Goal: Information Seeking & Learning: Understand process/instructions

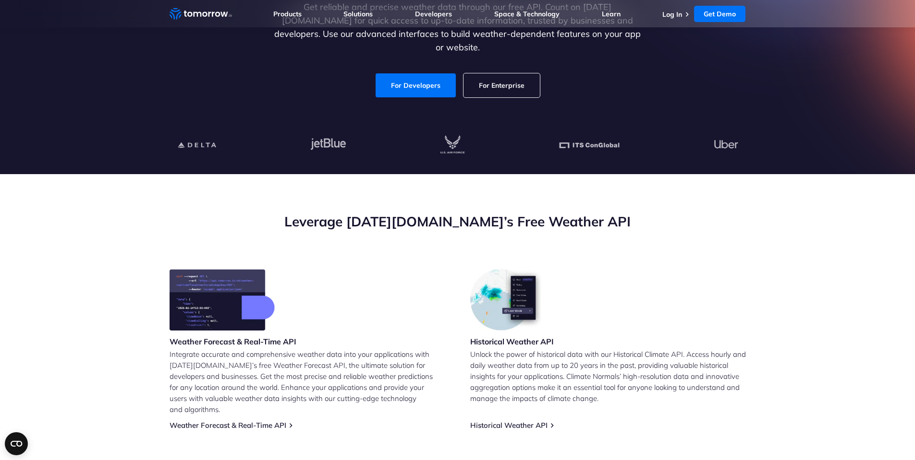
scroll to position [337, 0]
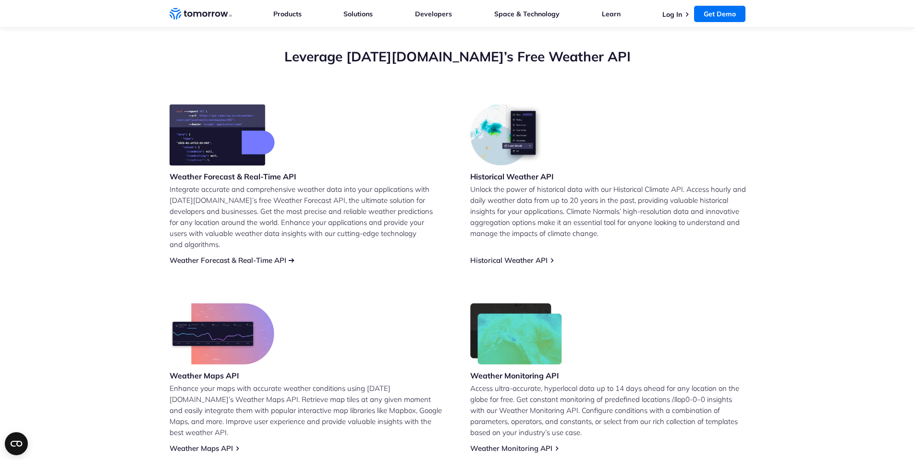
click at [251, 256] on link "Weather Forecast & Real-Time API" at bounding box center [227, 260] width 117 height 9
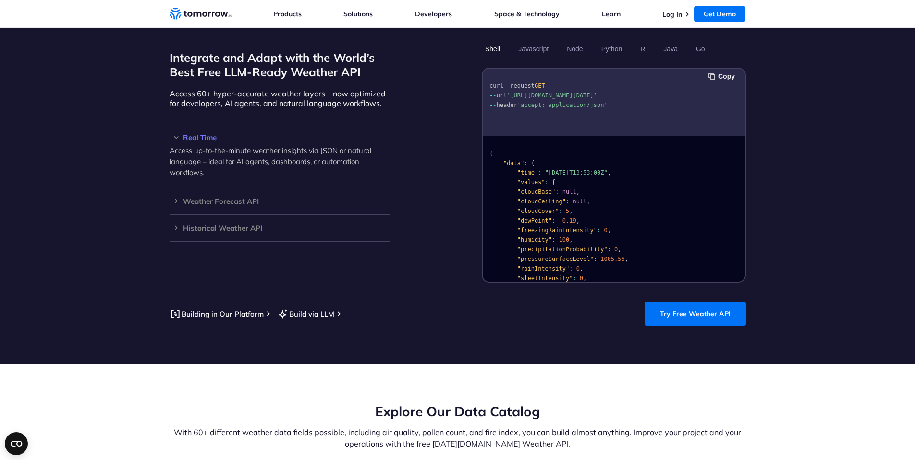
scroll to position [827, 0]
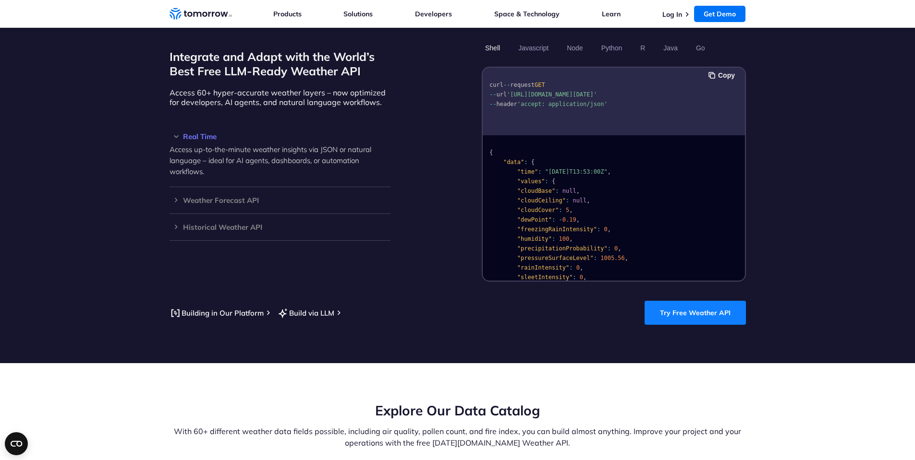
click at [696, 301] on link "Try Free Weather API" at bounding box center [694, 313] width 101 height 24
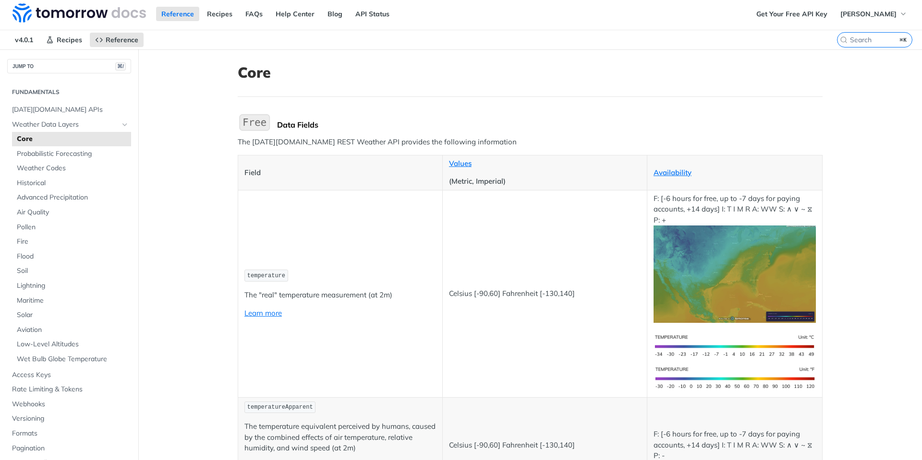
scroll to position [4, 0]
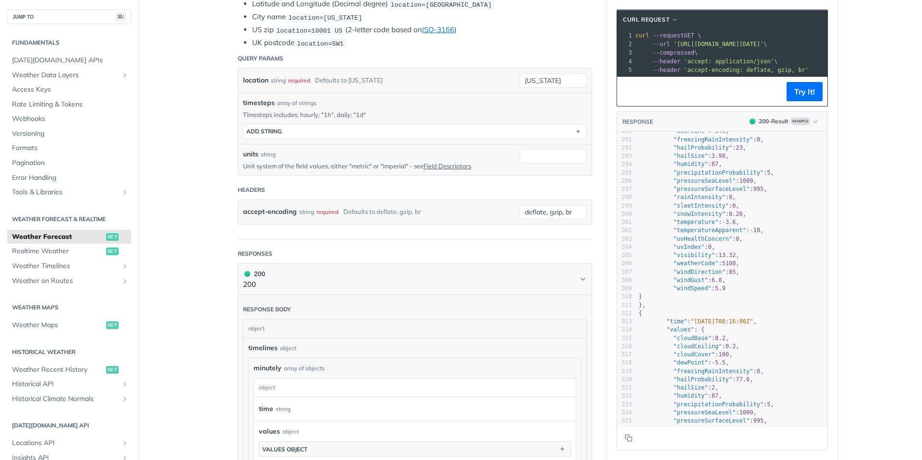
scroll to position [2662, 0]
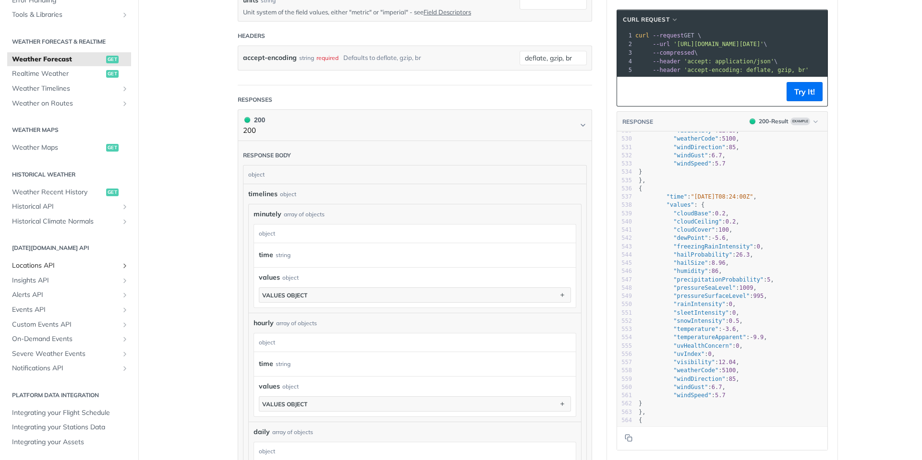
click at [121, 265] on icon "Show subpages for Locations API" at bounding box center [125, 266] width 8 height 8
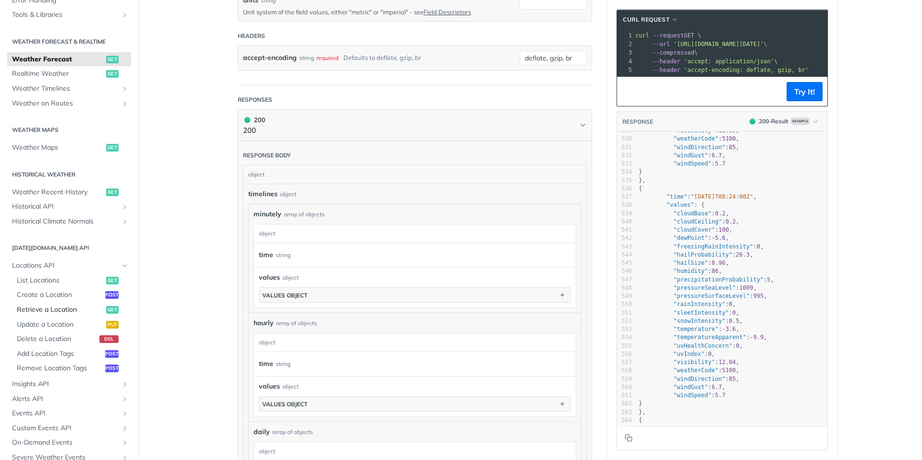
click at [65, 311] on span "Retrieve a Location" at bounding box center [60, 310] width 87 height 10
